Goal: Find specific page/section: Find specific page/section

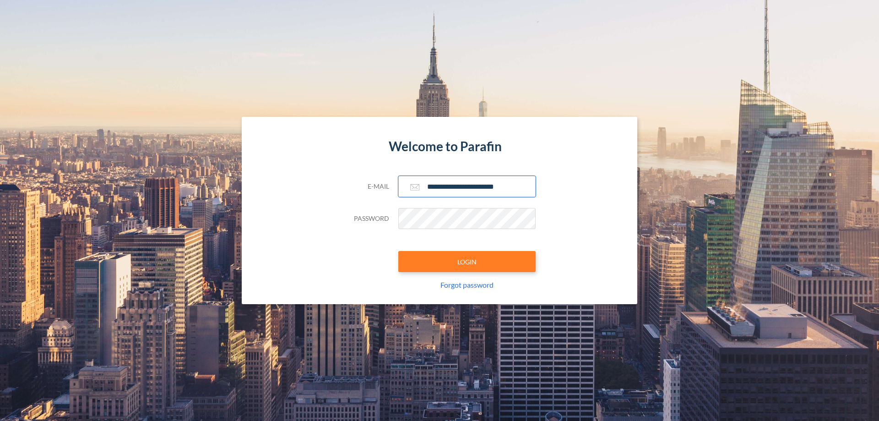
type input "**********"
click at [467, 261] on button "LOGIN" at bounding box center [466, 261] width 137 height 21
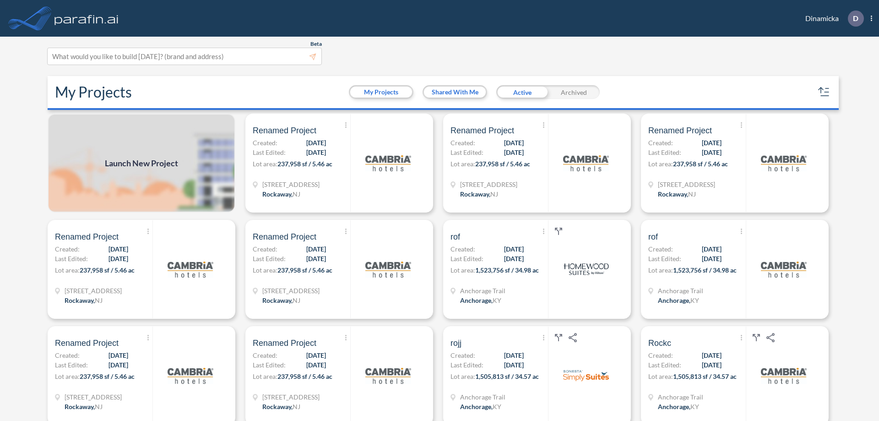
scroll to position [2, 0]
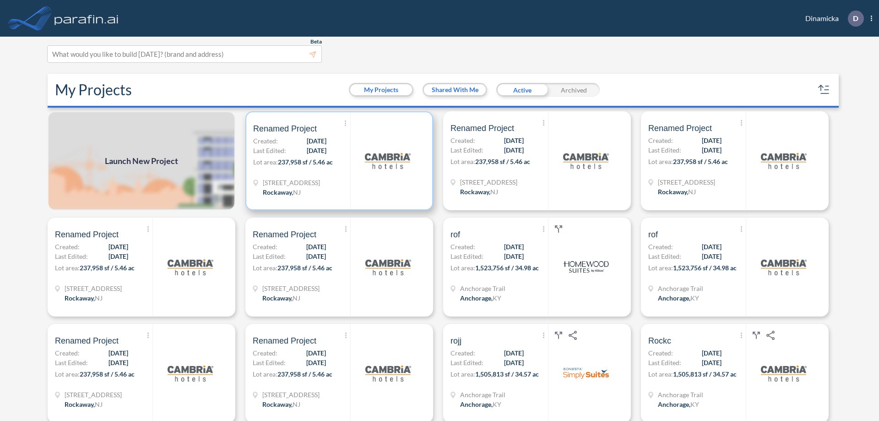
click at [337, 161] on p "Lot area: 237,958 sf / 5.46 ac" at bounding box center [301, 163] width 97 height 13
